Goal: Transaction & Acquisition: Purchase product/service

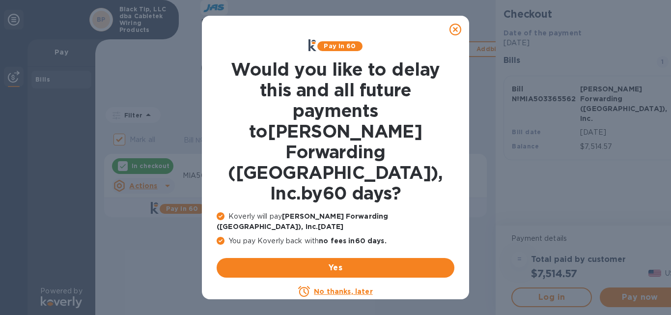
click at [455, 29] on icon at bounding box center [456, 30] width 12 height 12
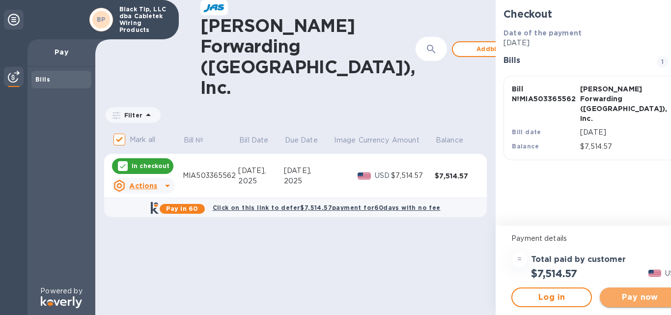
click at [608, 298] on span "Pay now" at bounding box center [640, 297] width 65 height 12
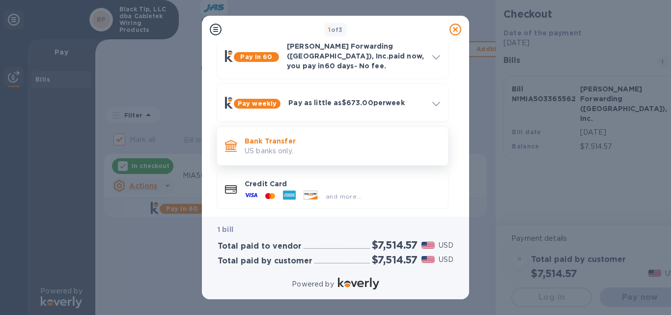
scroll to position [54, 0]
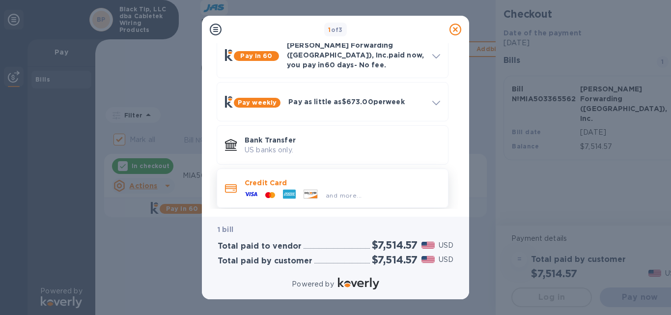
click at [252, 178] on p "Credit Card" at bounding box center [343, 183] width 196 height 10
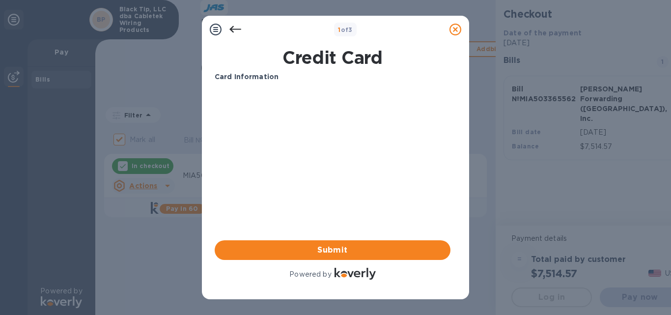
scroll to position [0, 0]
click at [238, 75] on b "Card Information" at bounding box center [247, 77] width 64 height 8
click at [270, 77] on b "Card Information" at bounding box center [247, 77] width 64 height 8
click at [238, 28] on icon at bounding box center [236, 30] width 12 height 12
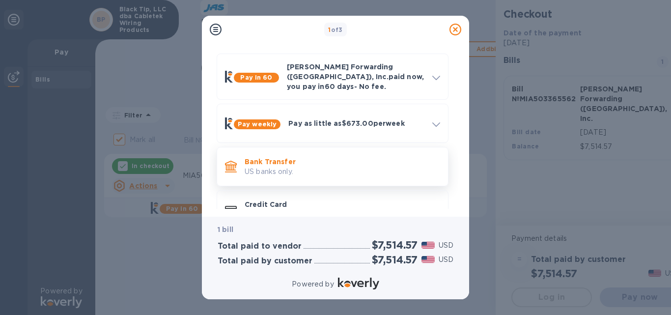
scroll to position [49, 0]
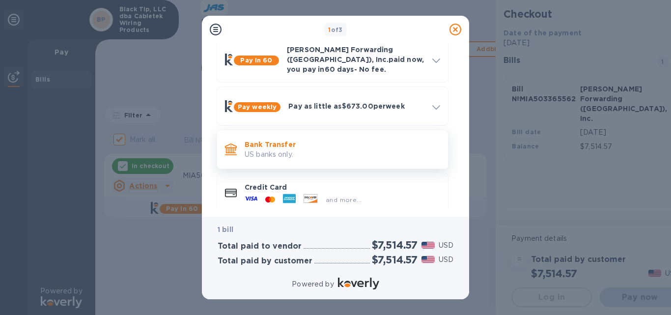
click at [262, 140] on p "Bank Transfer" at bounding box center [343, 145] width 196 height 10
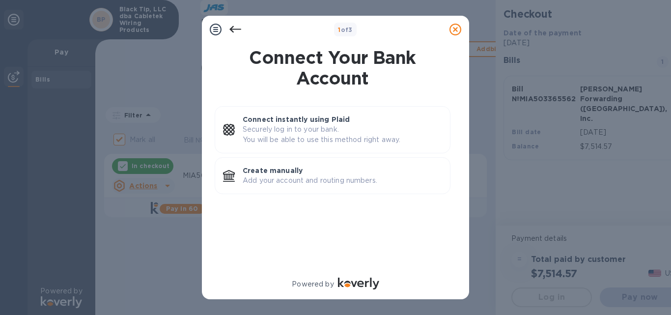
scroll to position [0, 0]
click at [278, 175] on p "Add your account and routing numbers." at bounding box center [343, 180] width 200 height 10
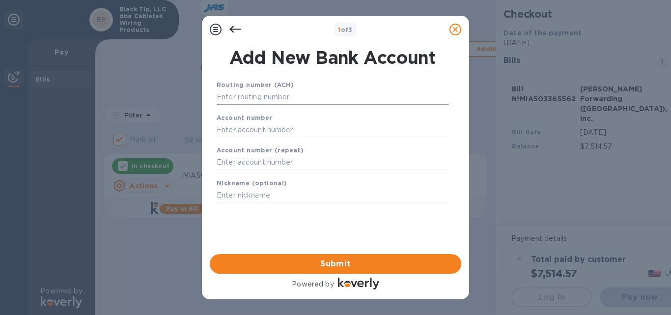
click at [254, 98] on input "text" at bounding box center [333, 97] width 232 height 15
click at [246, 201] on input "text" at bounding box center [333, 195] width 232 height 15
type input "Middlefield"
click at [235, 129] on input "text" at bounding box center [333, 129] width 232 height 15
type input "1240004105"
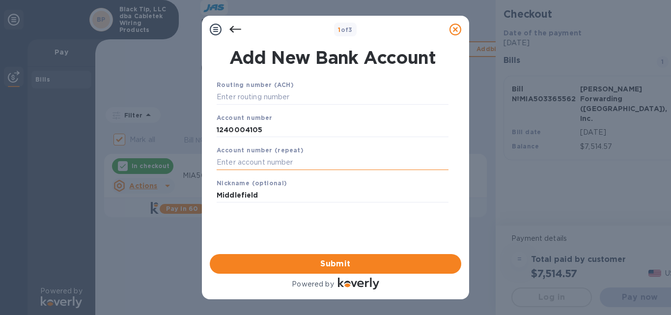
click at [249, 165] on input "text" at bounding box center [333, 162] width 232 height 15
type input "1240004105"
click at [245, 96] on input "text" at bounding box center [333, 97] width 232 height 15
paste input "041210448"
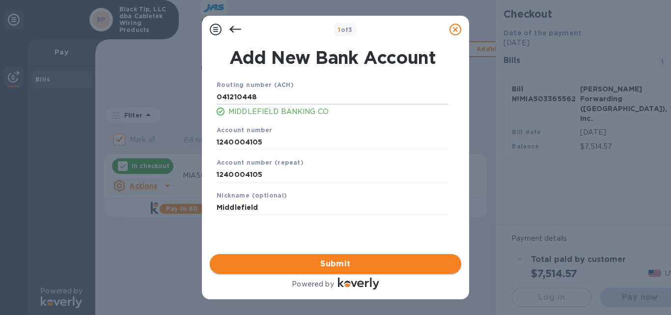
type input "041210448"
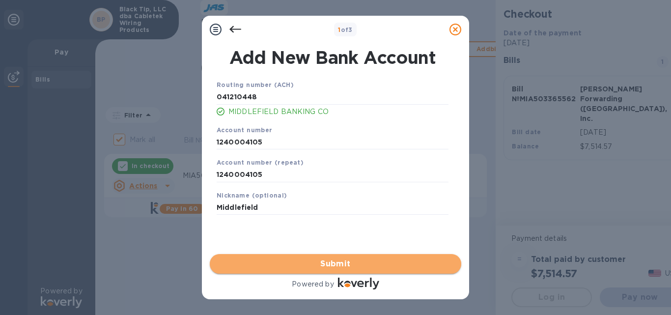
click at [336, 263] on span "Submit" at bounding box center [336, 264] width 236 height 12
